Goal: Task Accomplishment & Management: Complete application form

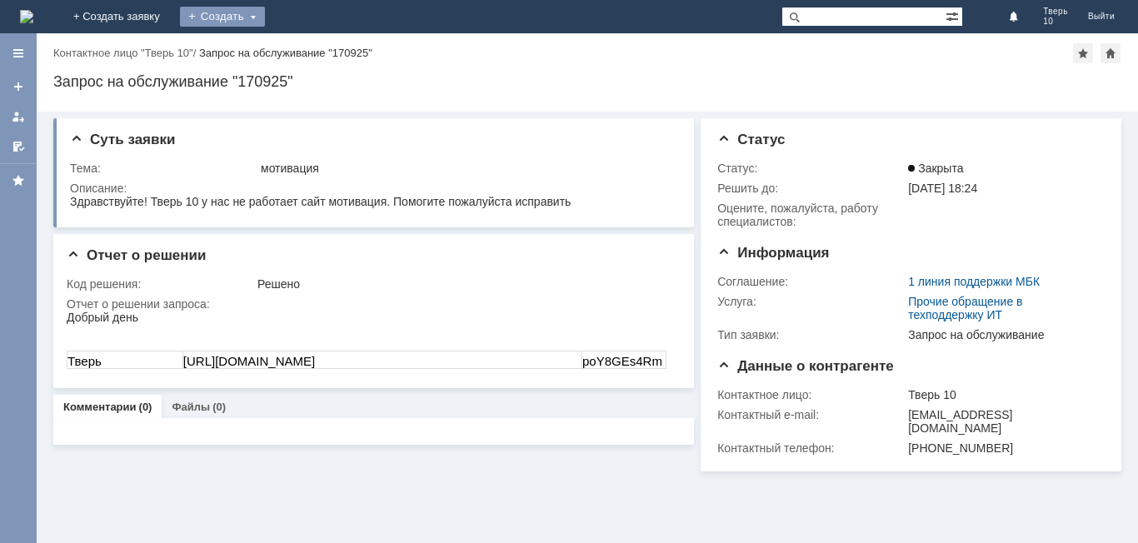
click at [265, 17] on div "Создать" at bounding box center [222, 17] width 85 height 20
click at [310, 43] on link "Заявка" at bounding box center [246, 50] width 127 height 20
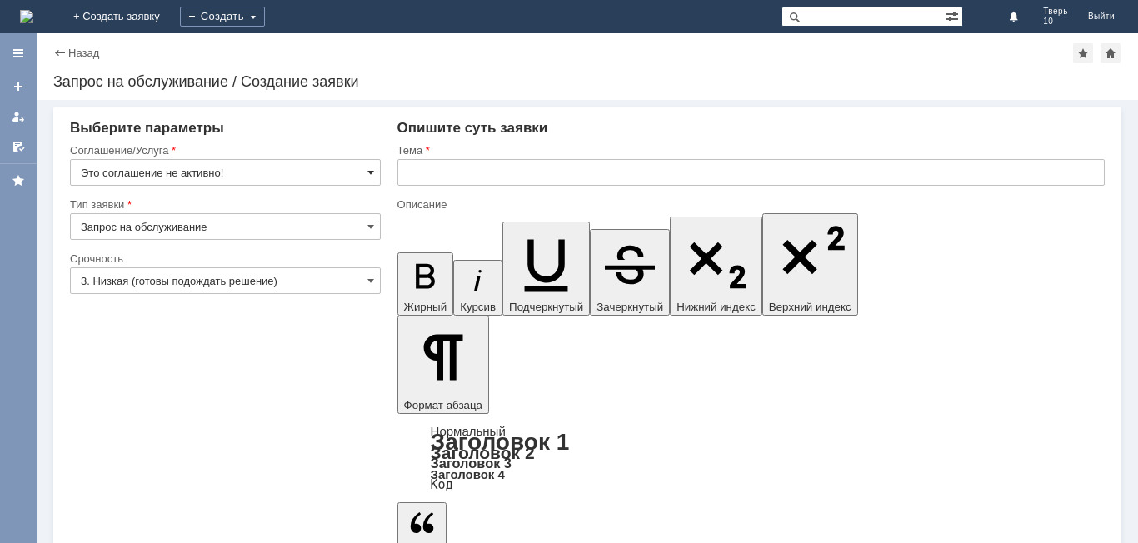
click at [373, 172] on span at bounding box center [370, 172] width 7 height 13
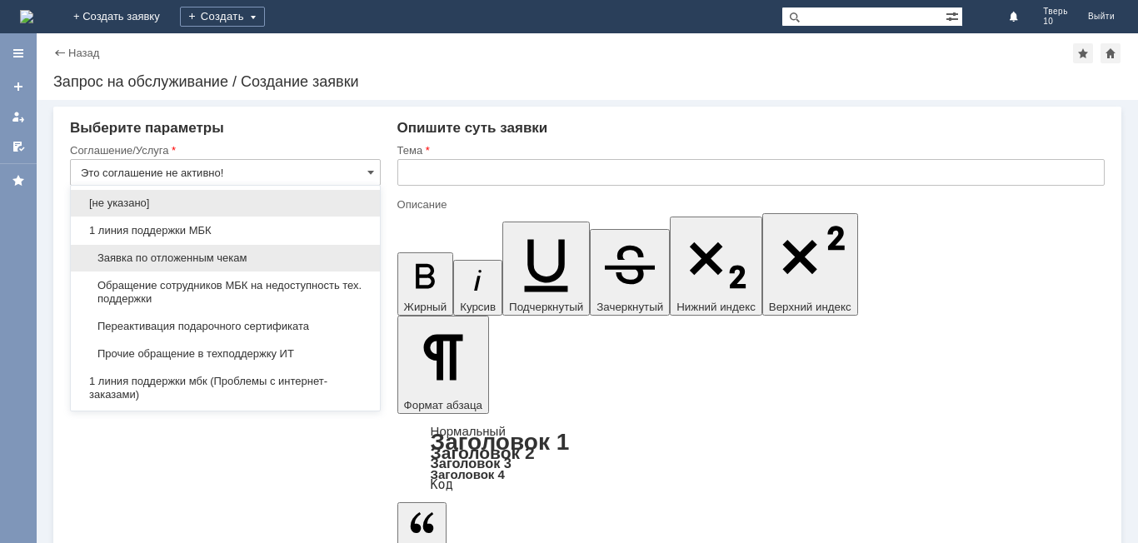
click at [294, 256] on span "Заявка по отложенным чекам" at bounding box center [225, 258] width 289 height 13
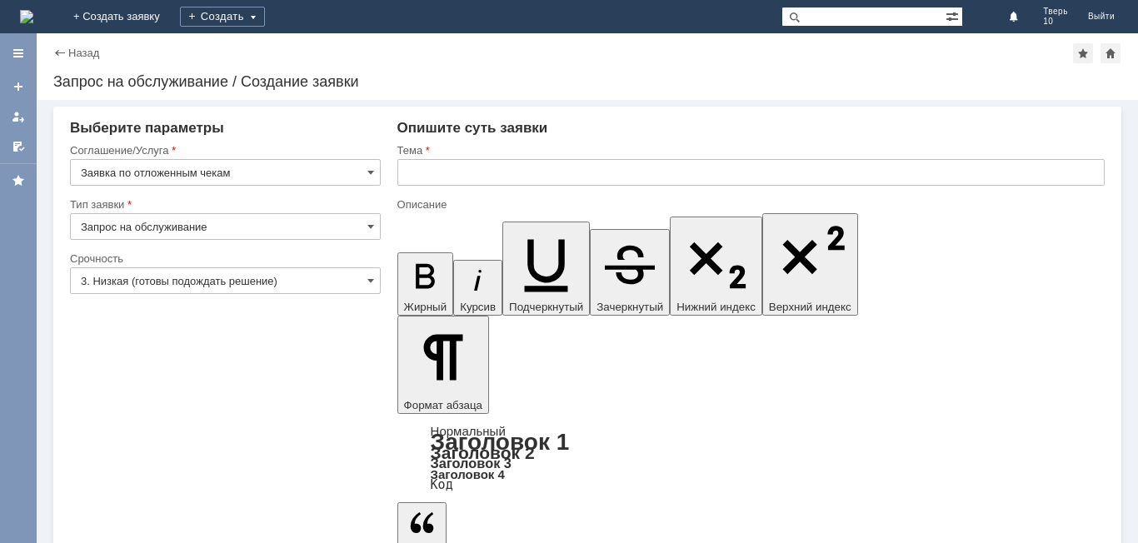
type input "Заявка по отложенным чекам"
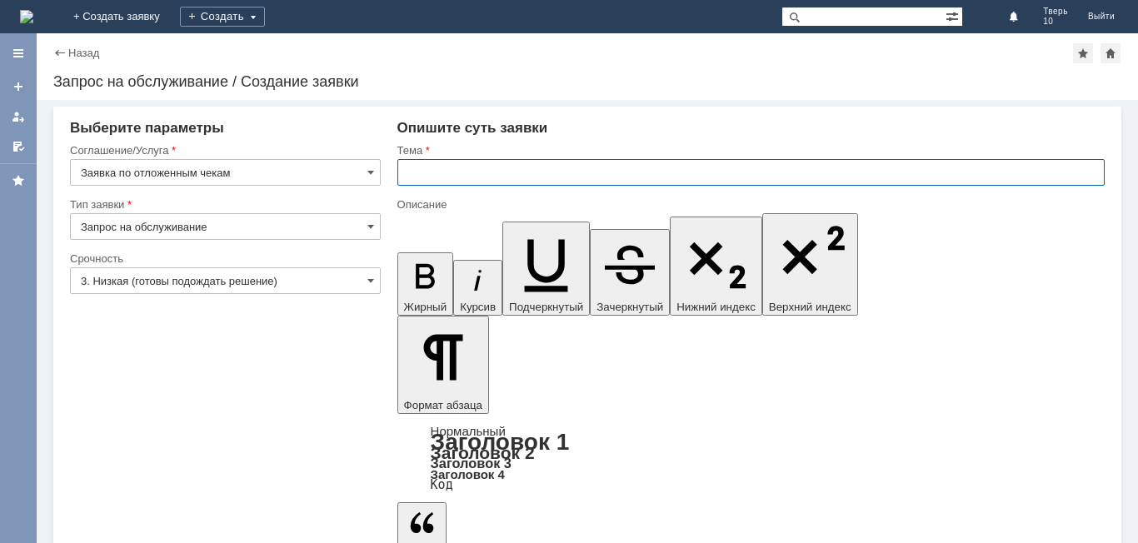
click at [434, 177] on input "text" at bounding box center [750, 172] width 707 height 27
type input "0"
type input "оч"
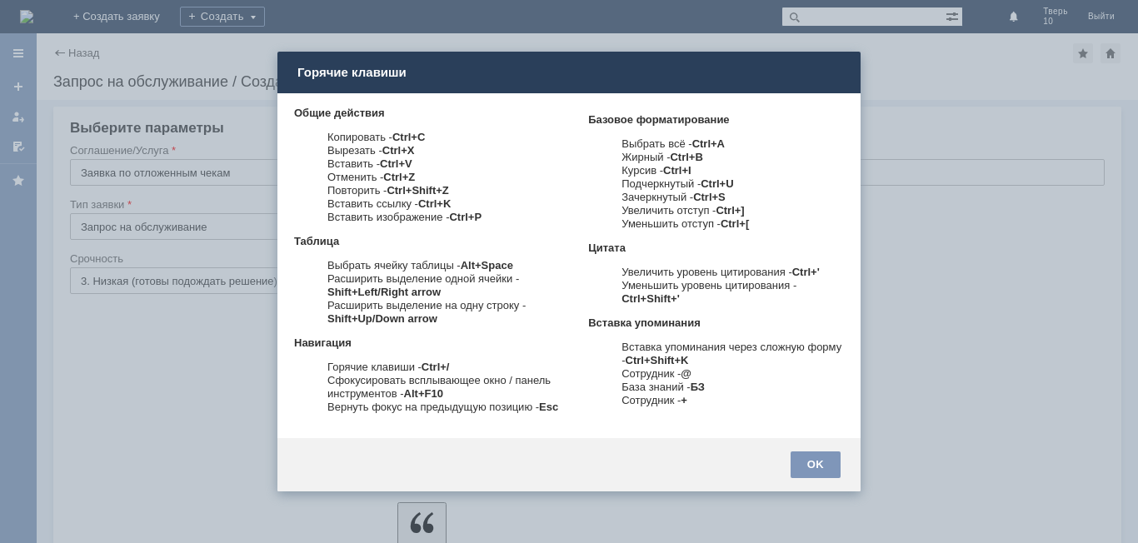
click at [904, 86] on div at bounding box center [569, 271] width 1138 height 543
click at [826, 466] on div "OK" at bounding box center [815, 464] width 50 height 27
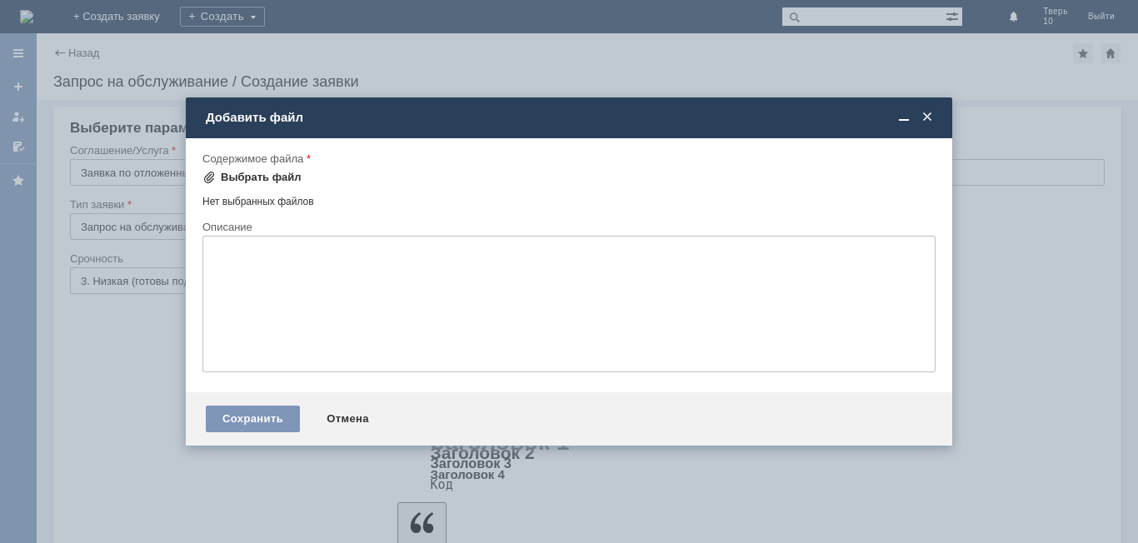
click at [282, 176] on div "Выбрать файл" at bounding box center [261, 177] width 81 height 13
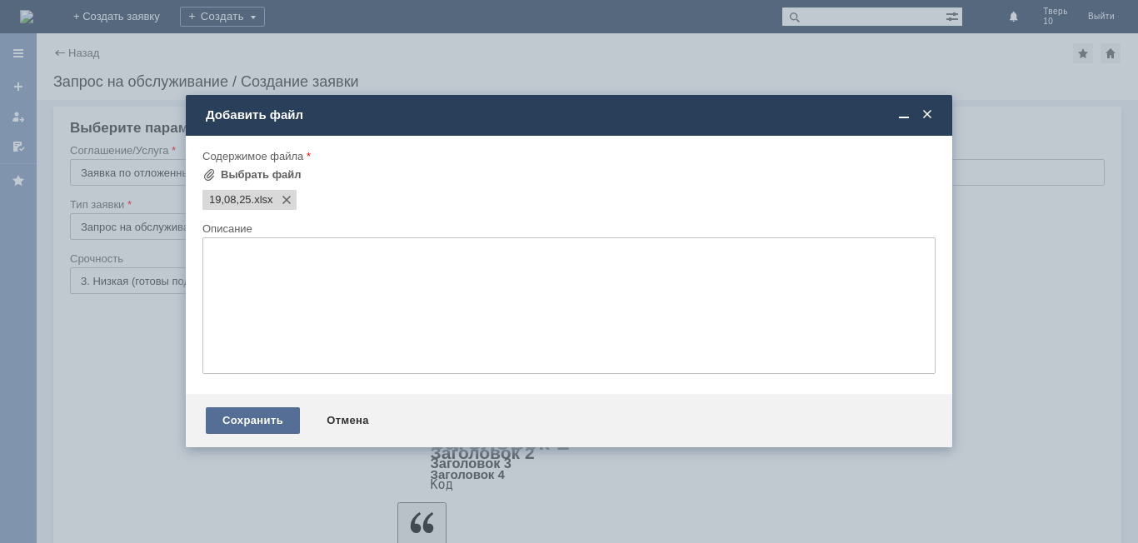
click at [251, 418] on div "Сохранить" at bounding box center [253, 420] width 94 height 27
